Goal: Transaction & Acquisition: Purchase product/service

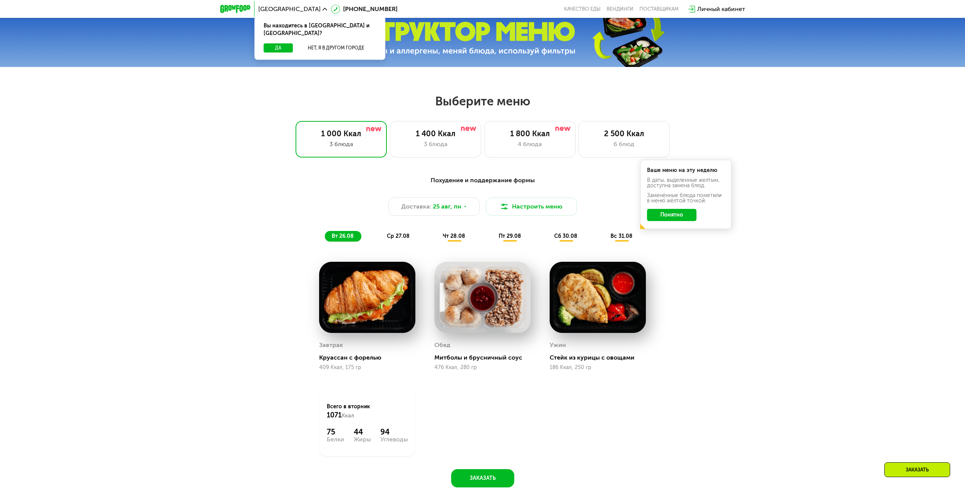
scroll to position [456, 0]
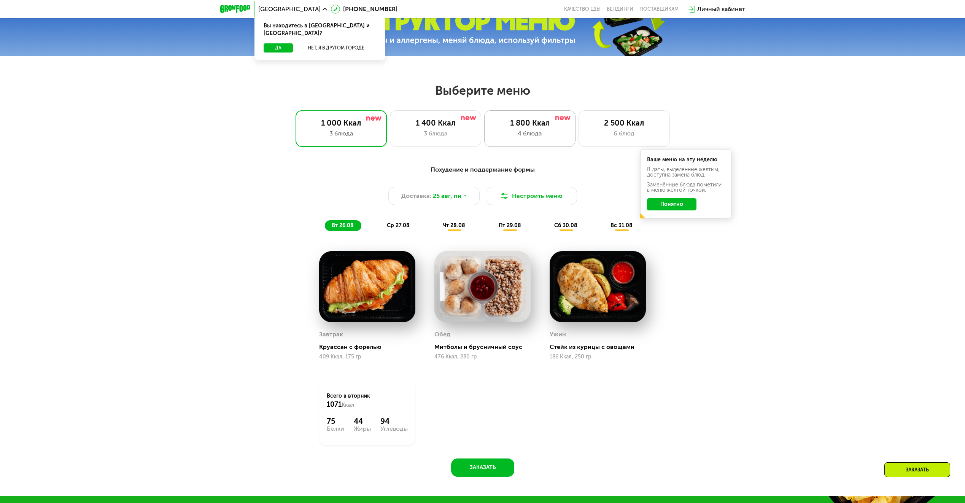
click at [579, 118] on div "1 800 Ккал 4 блюда" at bounding box center [624, 128] width 91 height 37
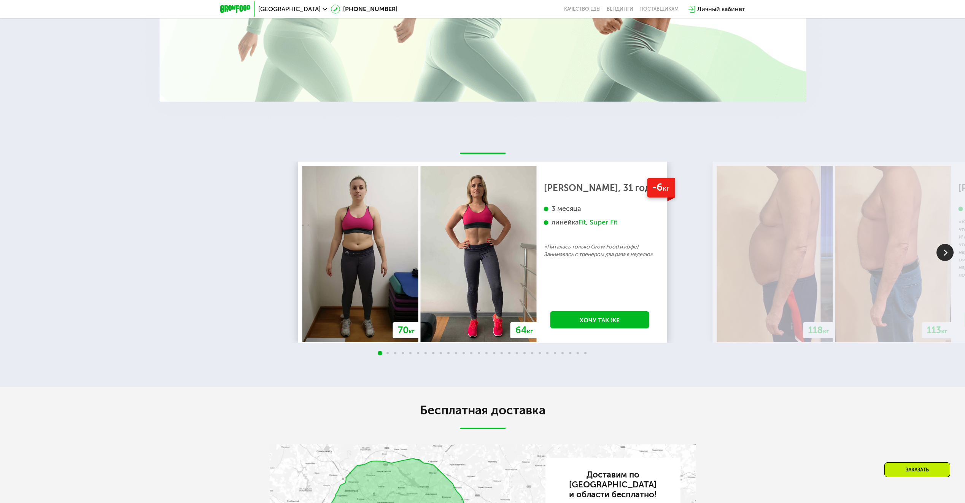
scroll to position [1598, 0]
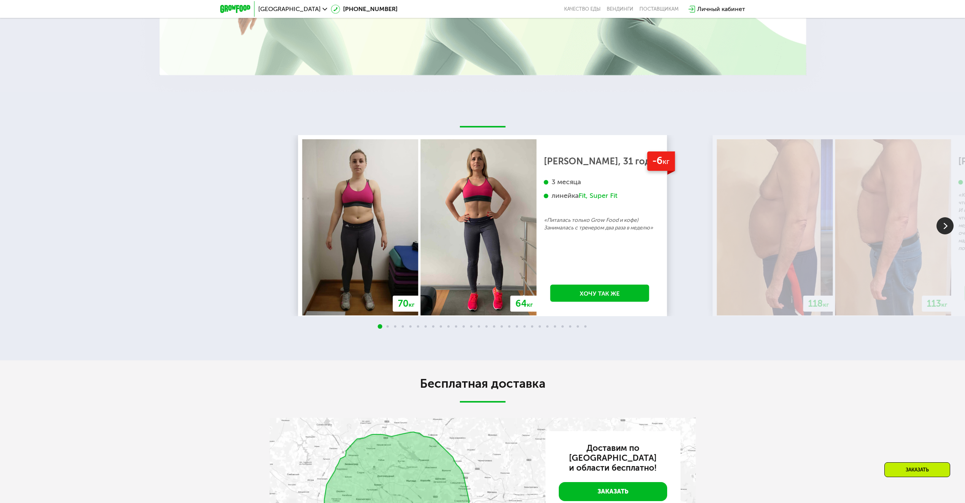
click at [947, 234] on img at bounding box center [944, 225] width 17 height 17
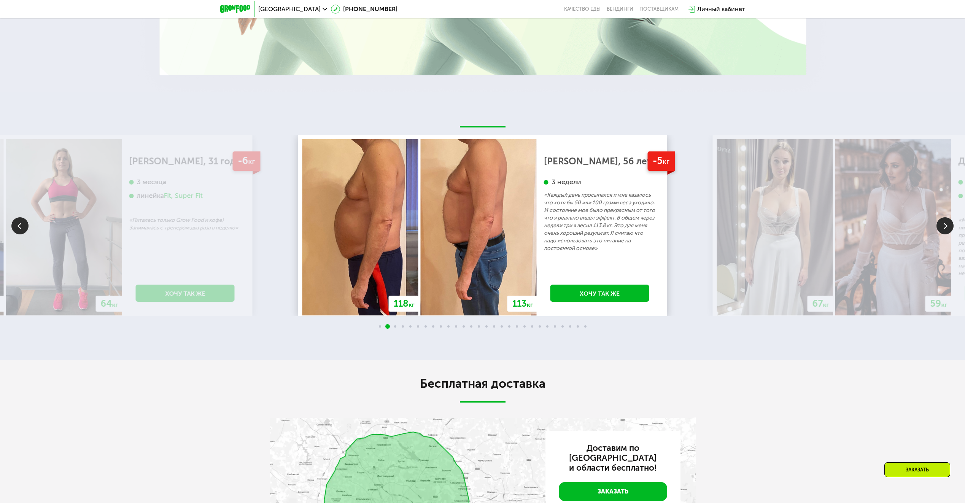
click at [947, 234] on img at bounding box center [944, 225] width 17 height 17
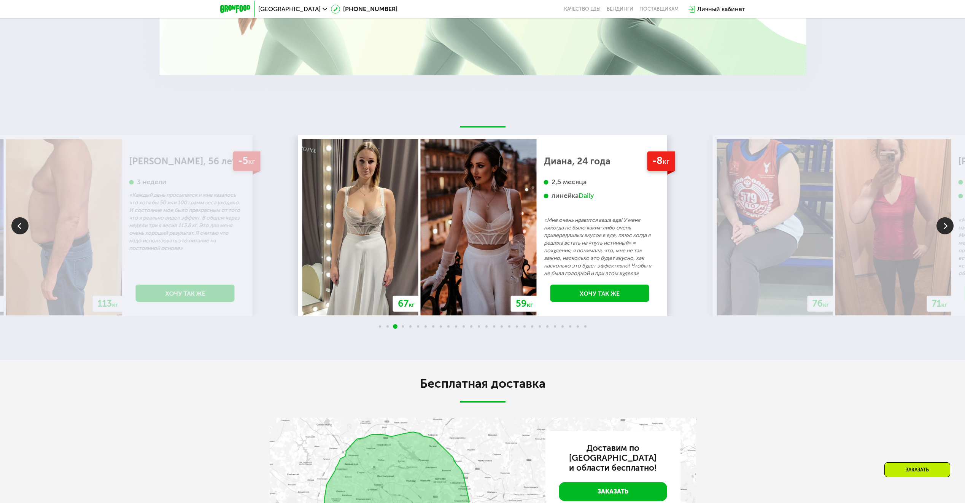
click at [941, 234] on img at bounding box center [944, 225] width 17 height 17
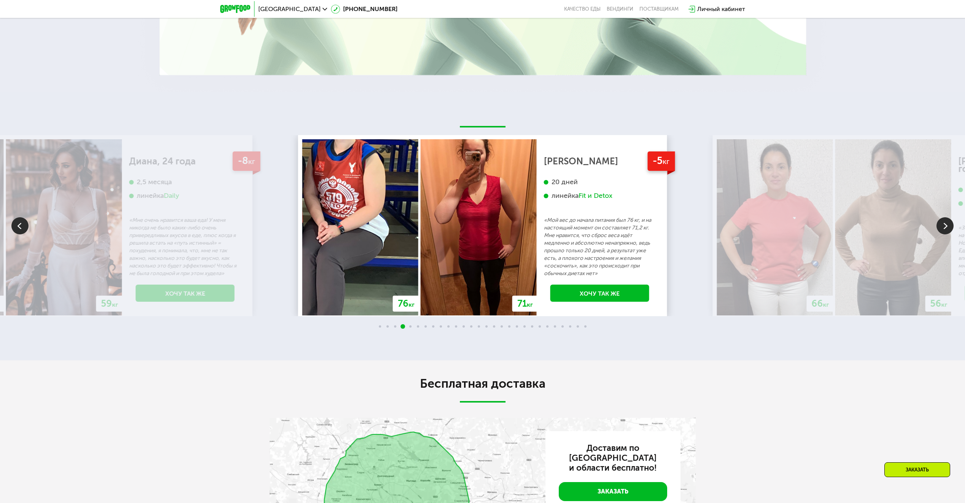
click at [938, 234] on img at bounding box center [944, 225] width 17 height 17
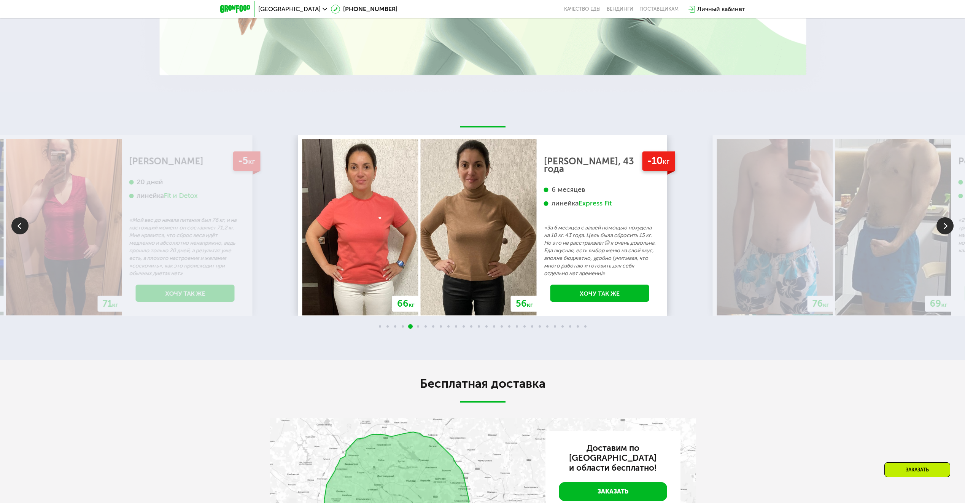
click at [945, 234] on img at bounding box center [944, 225] width 17 height 17
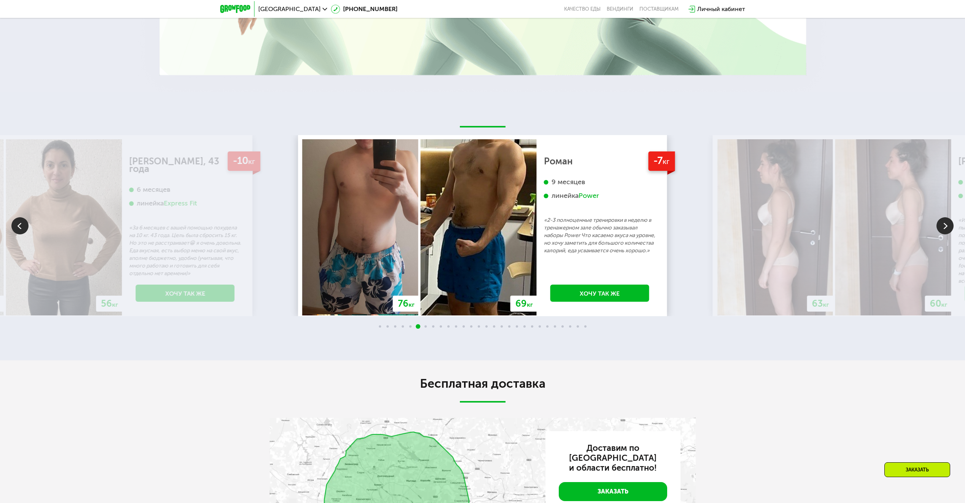
click at [952, 234] on img at bounding box center [944, 225] width 17 height 17
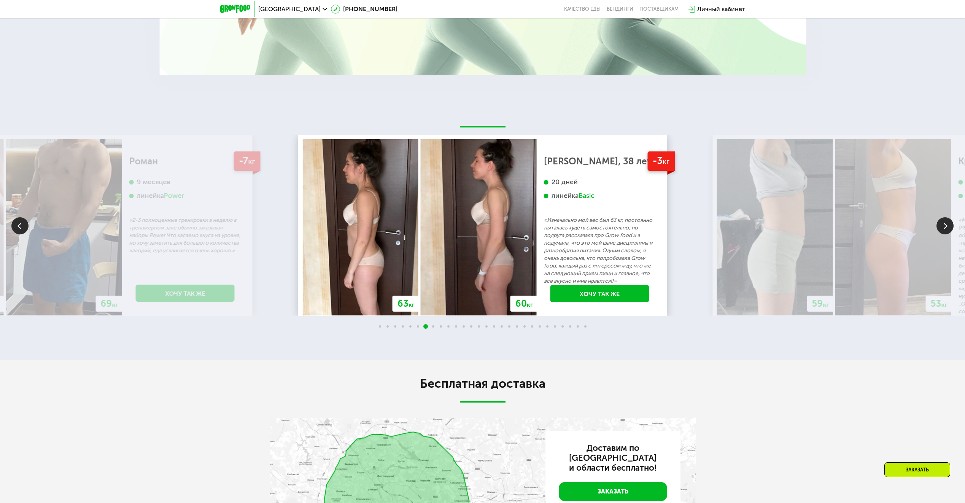
click at [949, 234] on img at bounding box center [944, 225] width 17 height 17
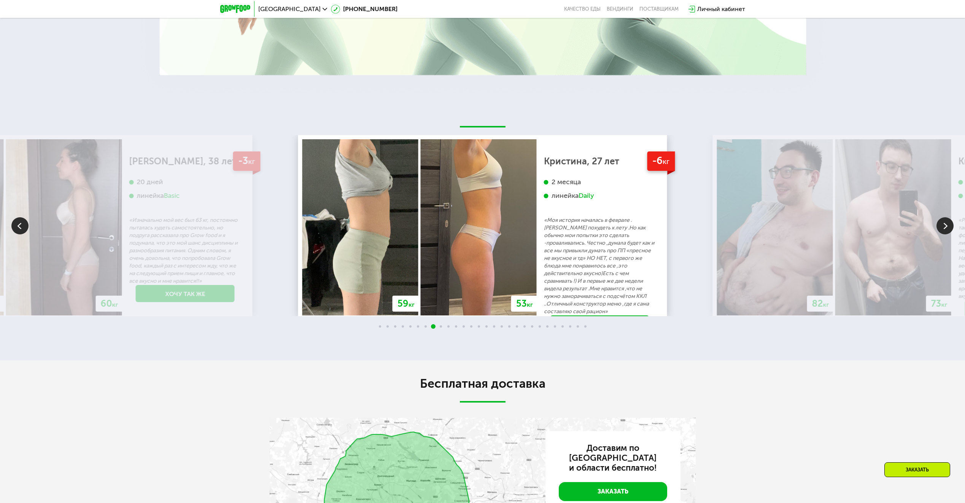
click at [947, 234] on img at bounding box center [944, 225] width 17 height 17
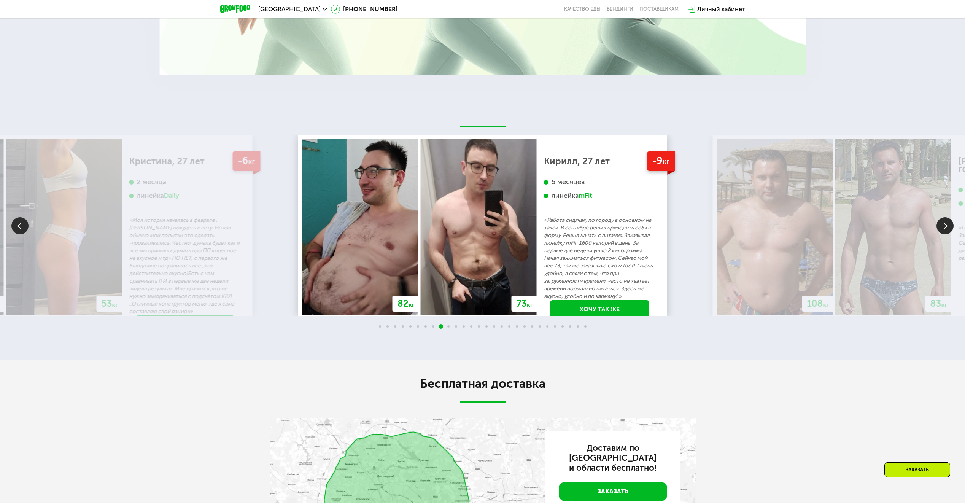
click at [947, 234] on img at bounding box center [944, 225] width 17 height 17
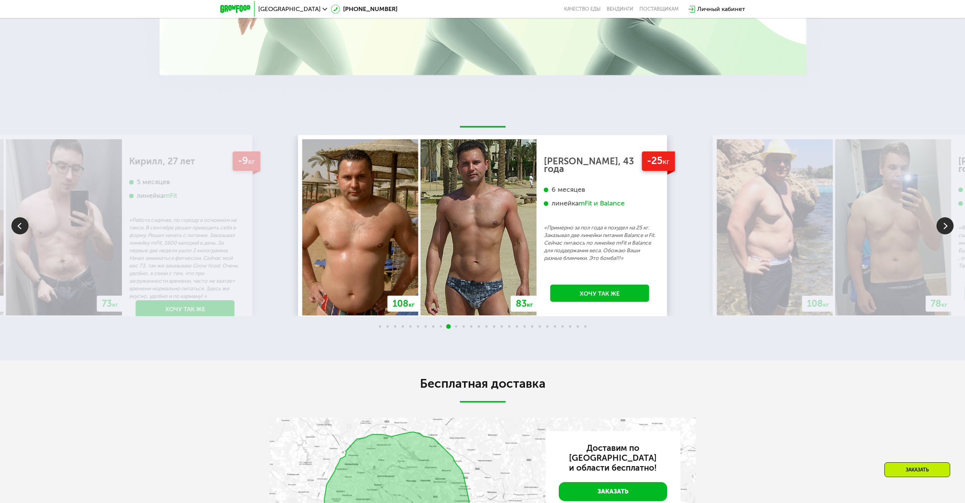
click at [947, 234] on img at bounding box center [944, 225] width 17 height 17
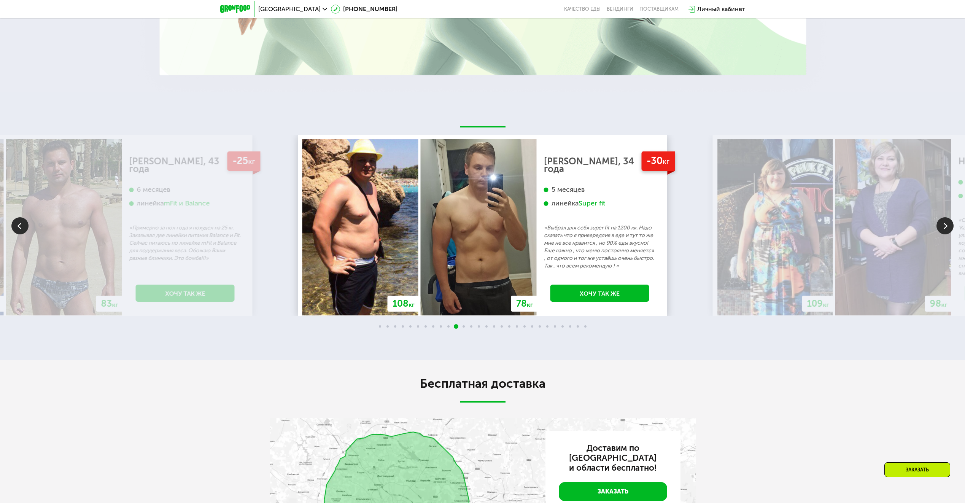
click at [947, 234] on img at bounding box center [944, 225] width 17 height 17
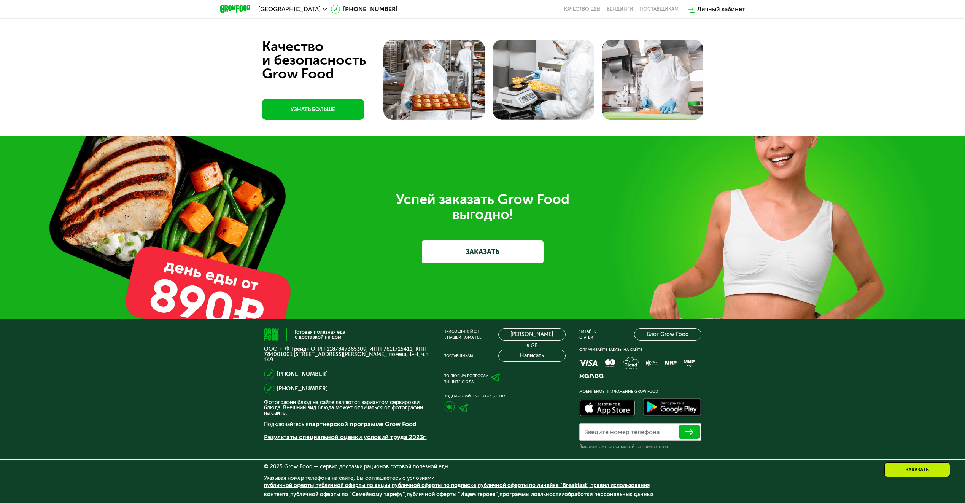
scroll to position [2518, 0]
